Goal: Communication & Community: Answer question/provide support

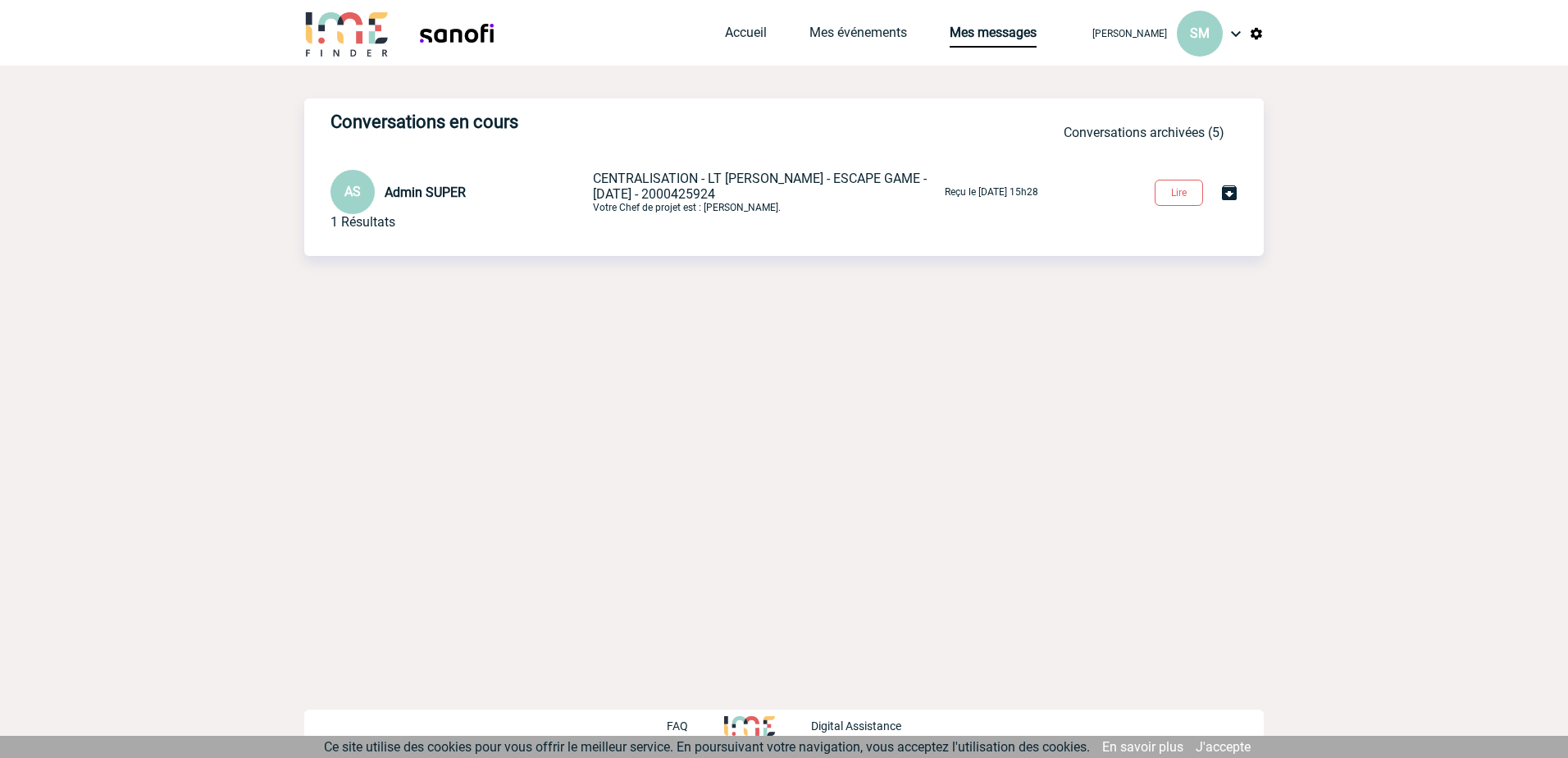
click at [648, 200] on span "CENTRALISATION - LT VACCINS - ESCAPE GAME - JANVIER 2026 - 2000425924" at bounding box center [760, 186] width 334 height 31
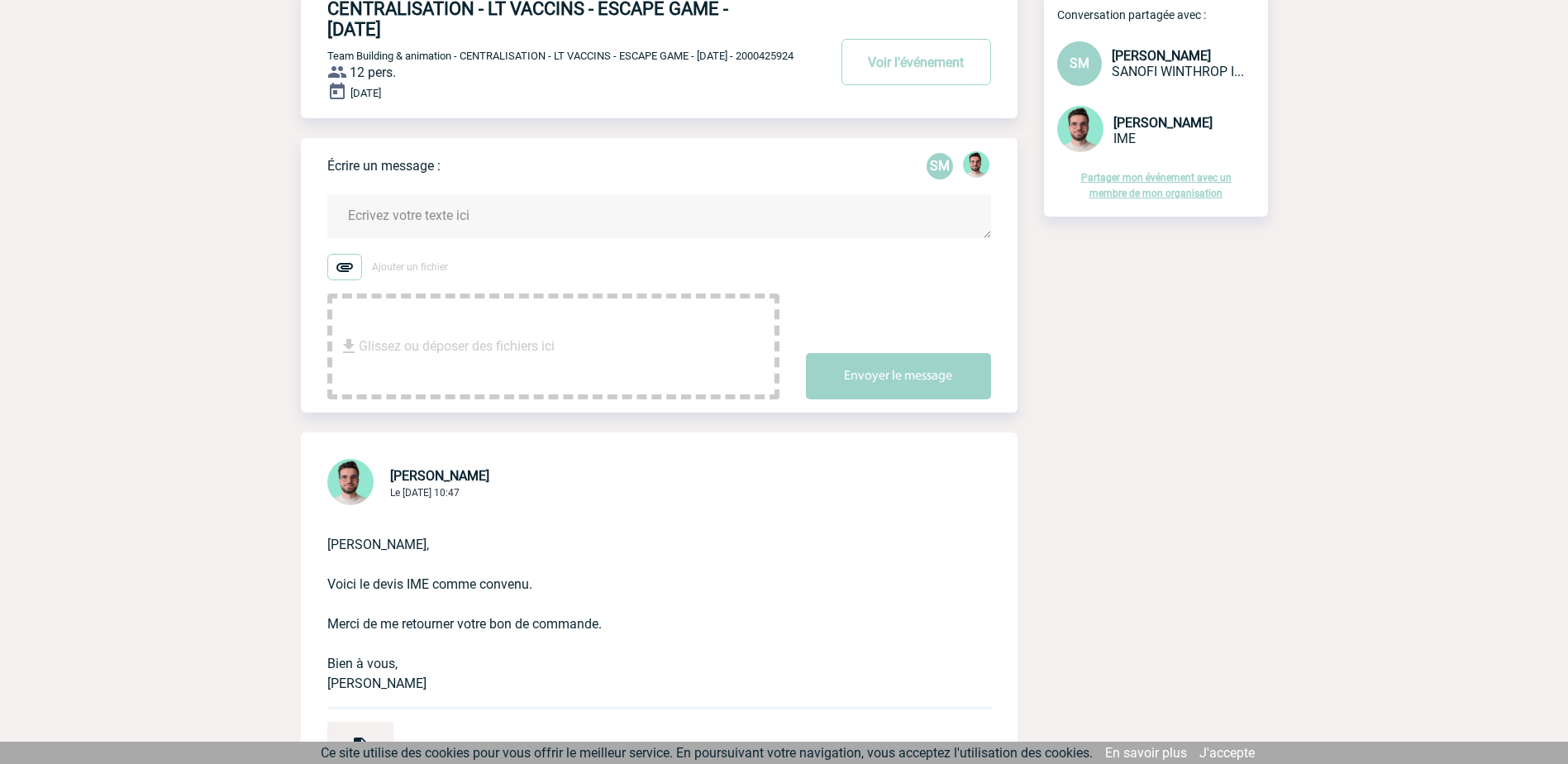
scroll to position [83, 0]
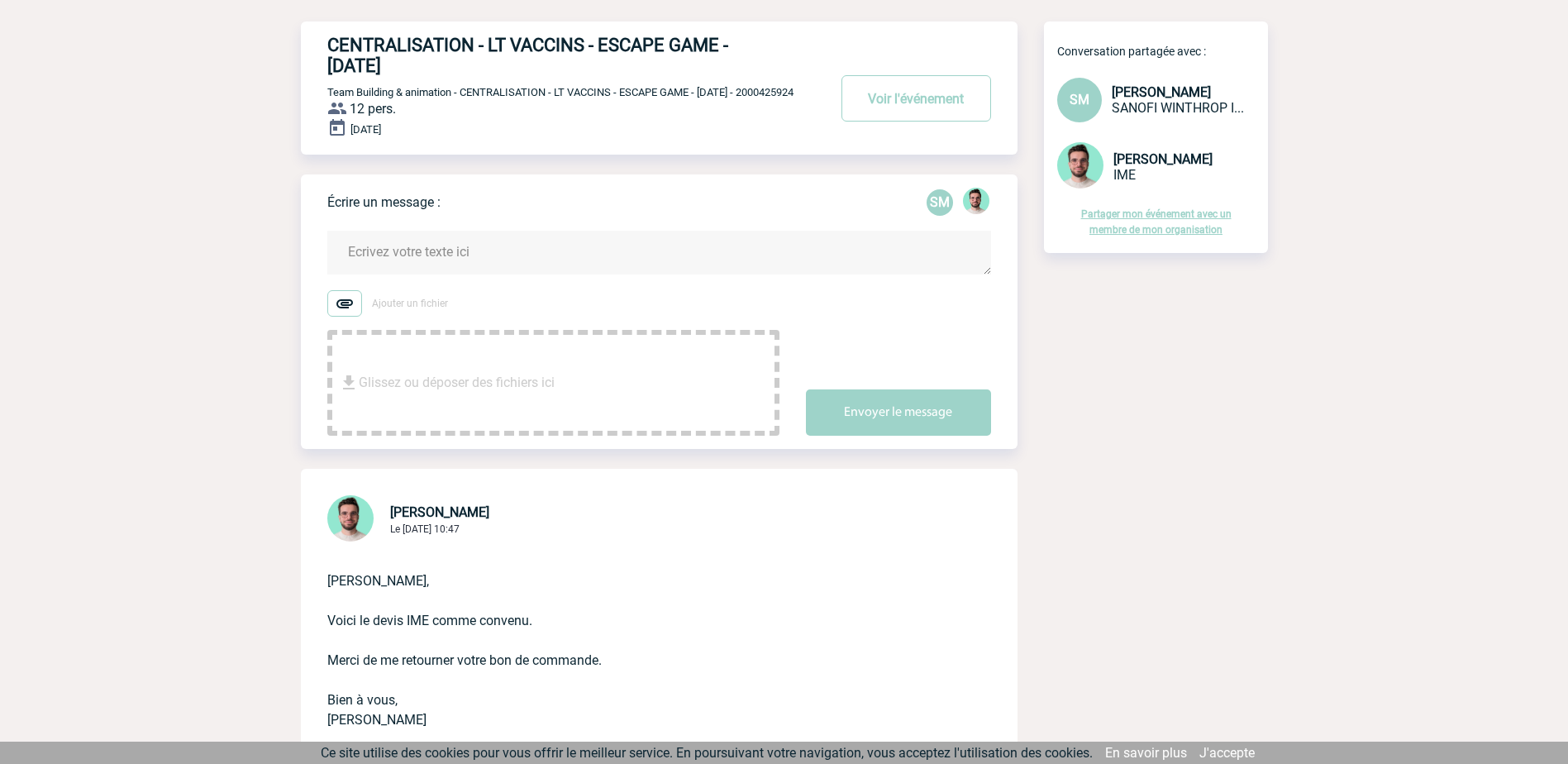
click at [464, 262] on textarea at bounding box center [659, 252] width 663 height 44
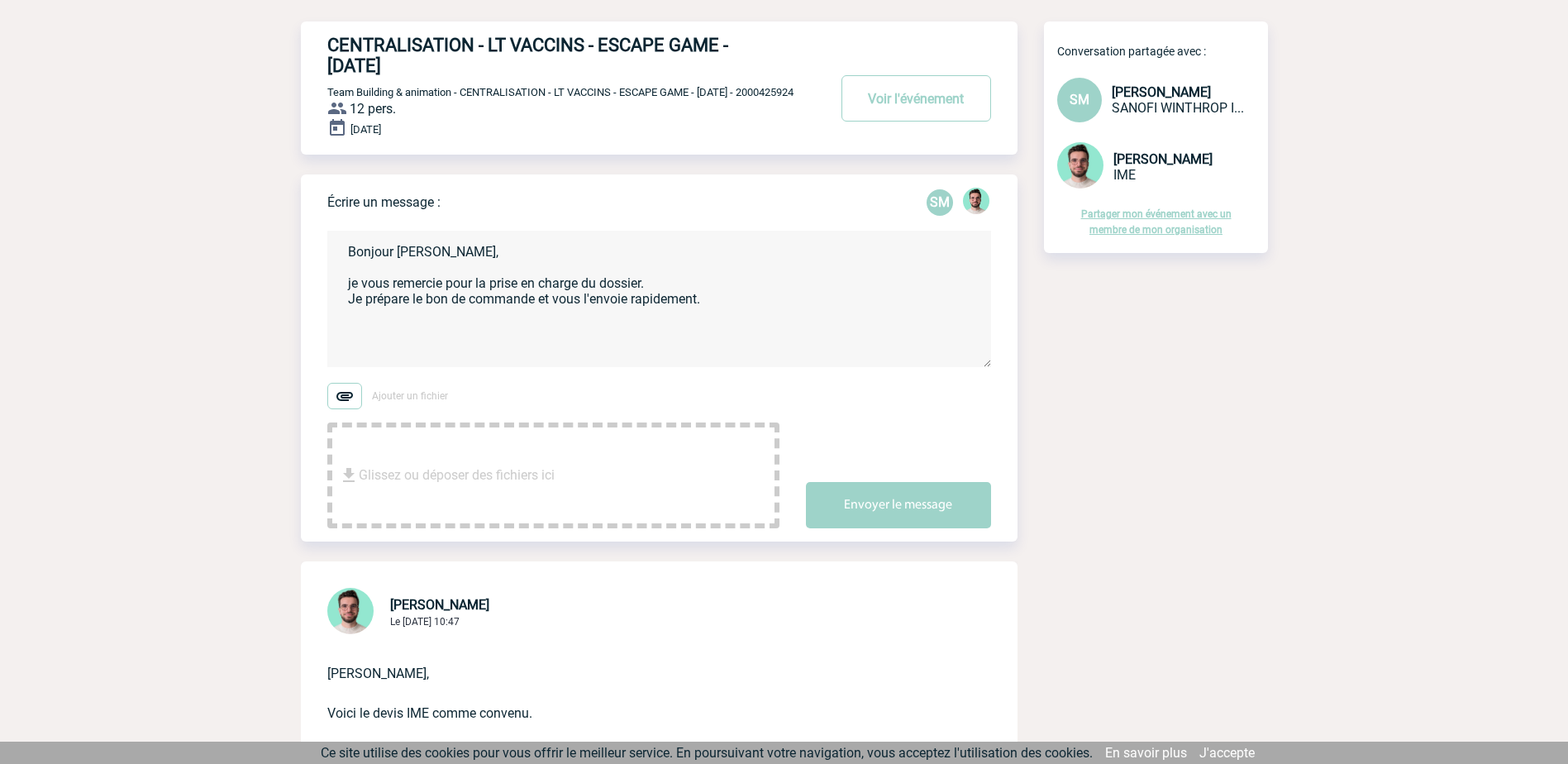
click at [354, 299] on textarea "Bonjour [PERSON_NAME], je vous remercie pour la prise en charge du dossier. Je …" at bounding box center [659, 299] width 663 height 137
click at [764, 322] on textarea "Bonjour [PERSON_NAME], Je vous remercie pour la prise en charge du dossier. Je …" at bounding box center [659, 299] width 663 height 137
paste textarea "[EMAIL_ADDRESS][DOMAIN_NAME]"
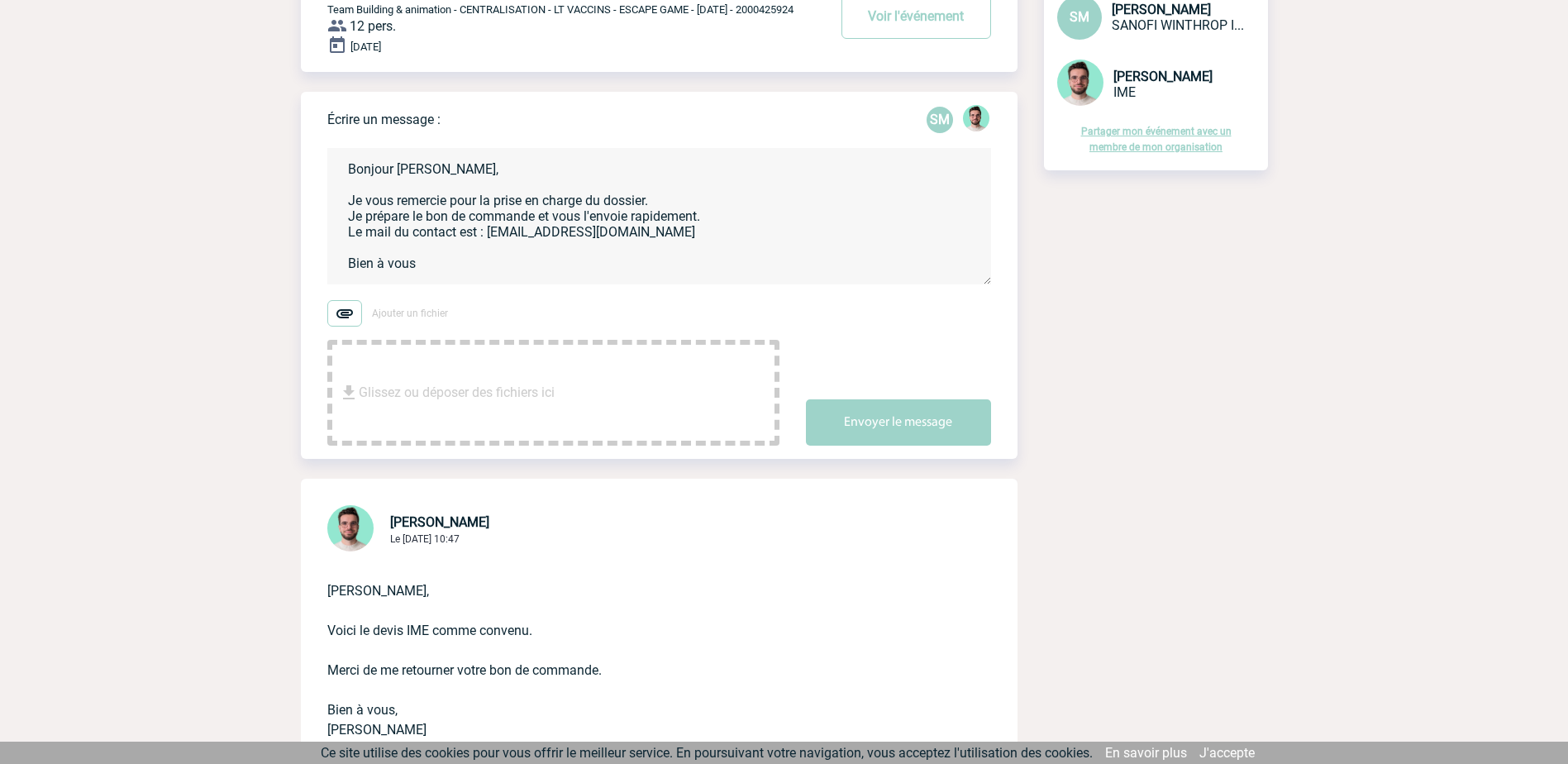
scroll to position [3, 0]
type textarea "Bonjour [PERSON_NAME], Je vous remercie pour la prise en charge du dossier. Je …"
click at [917, 439] on button "Envoyer le message" at bounding box center [898, 422] width 185 height 46
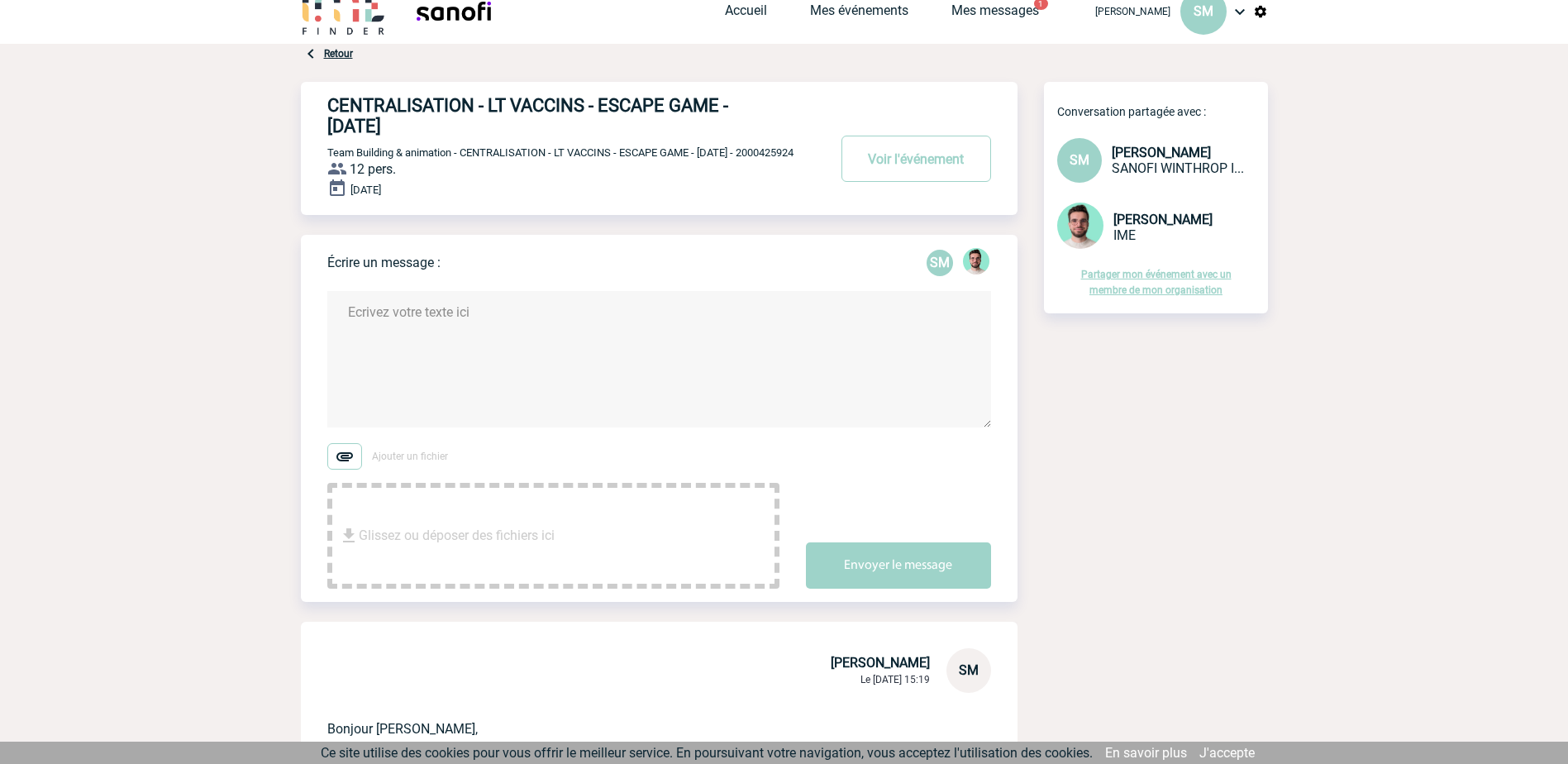
scroll to position [0, 0]
